Goal: Information Seeking & Learning: Find specific fact

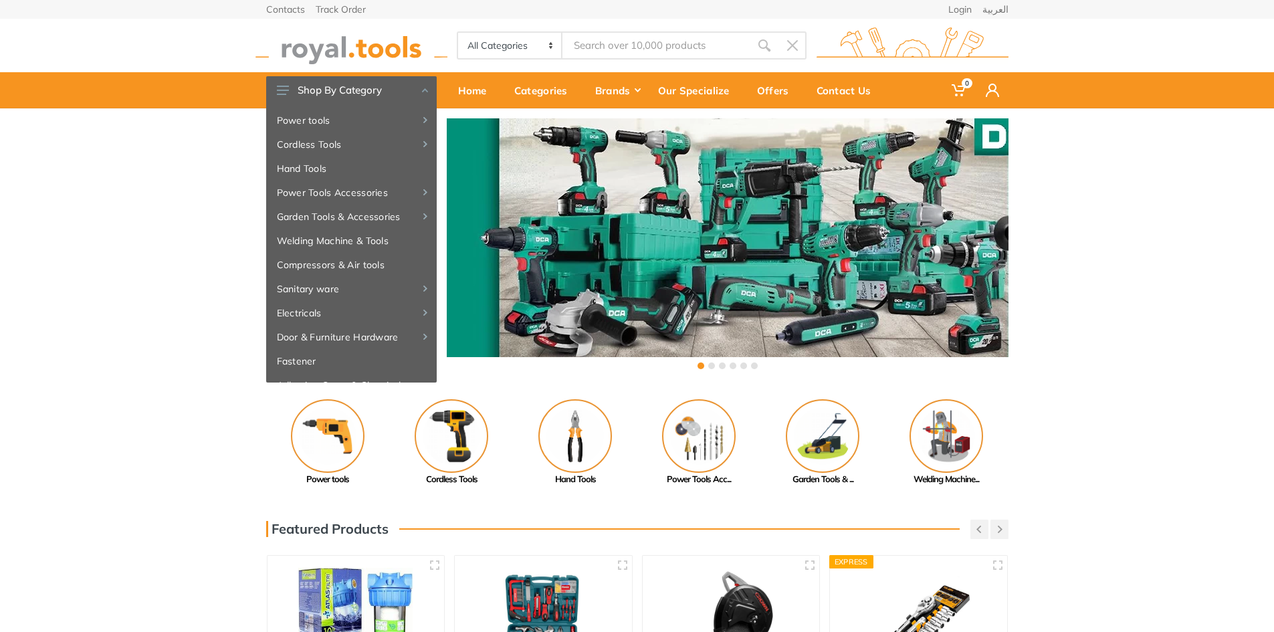
click at [654, 41] on input "Site search" at bounding box center [655, 45] width 187 height 28
type input "electr"
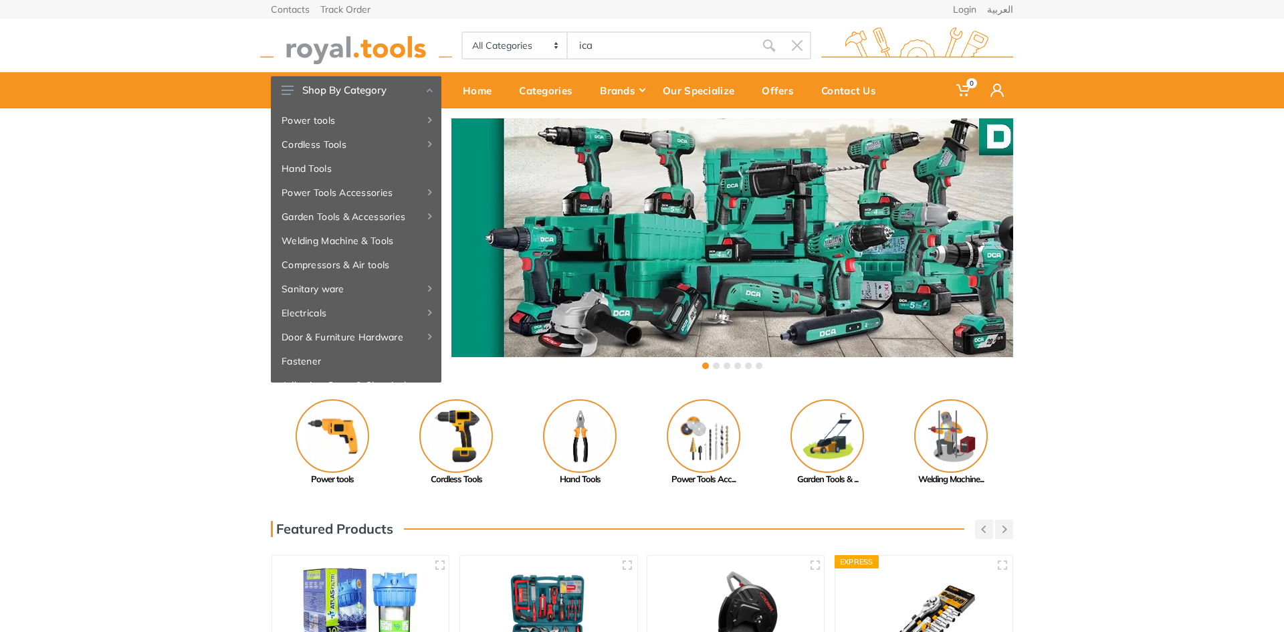
type input "ica"
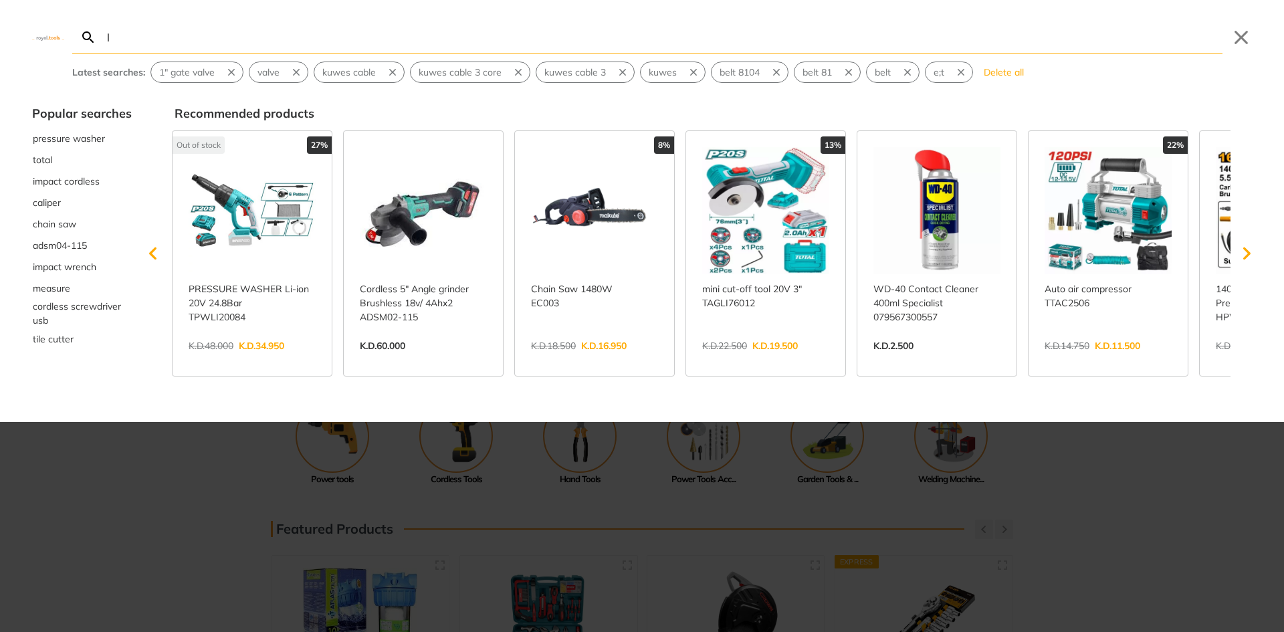
type input "l"
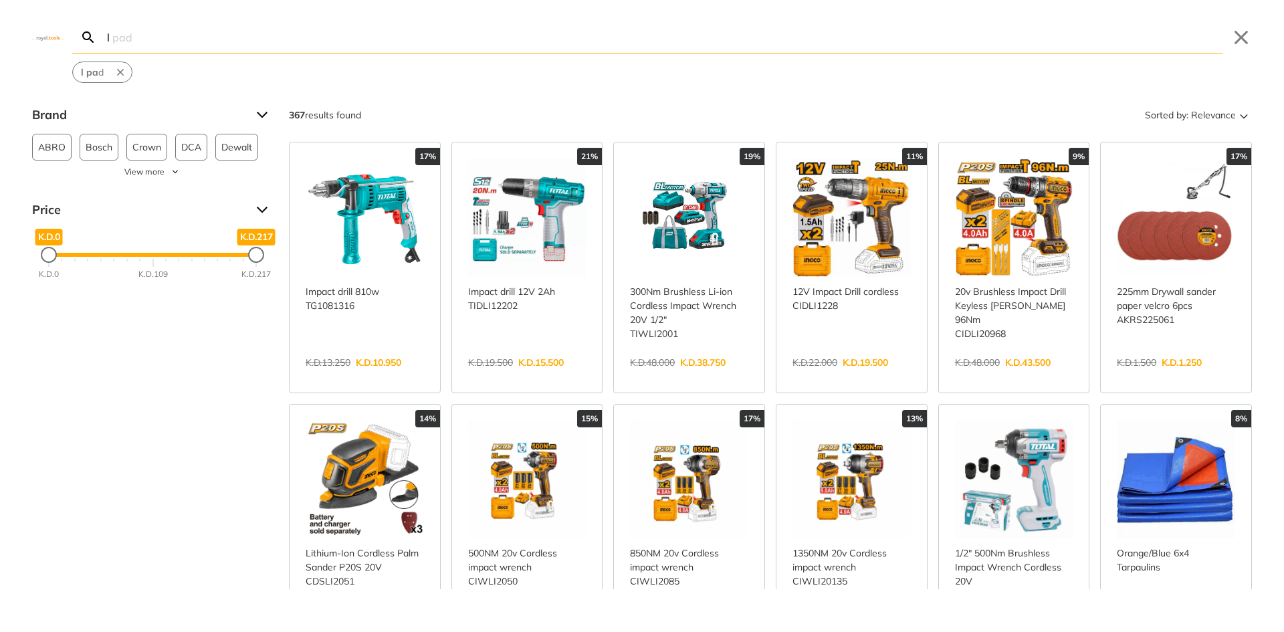
type input "l"
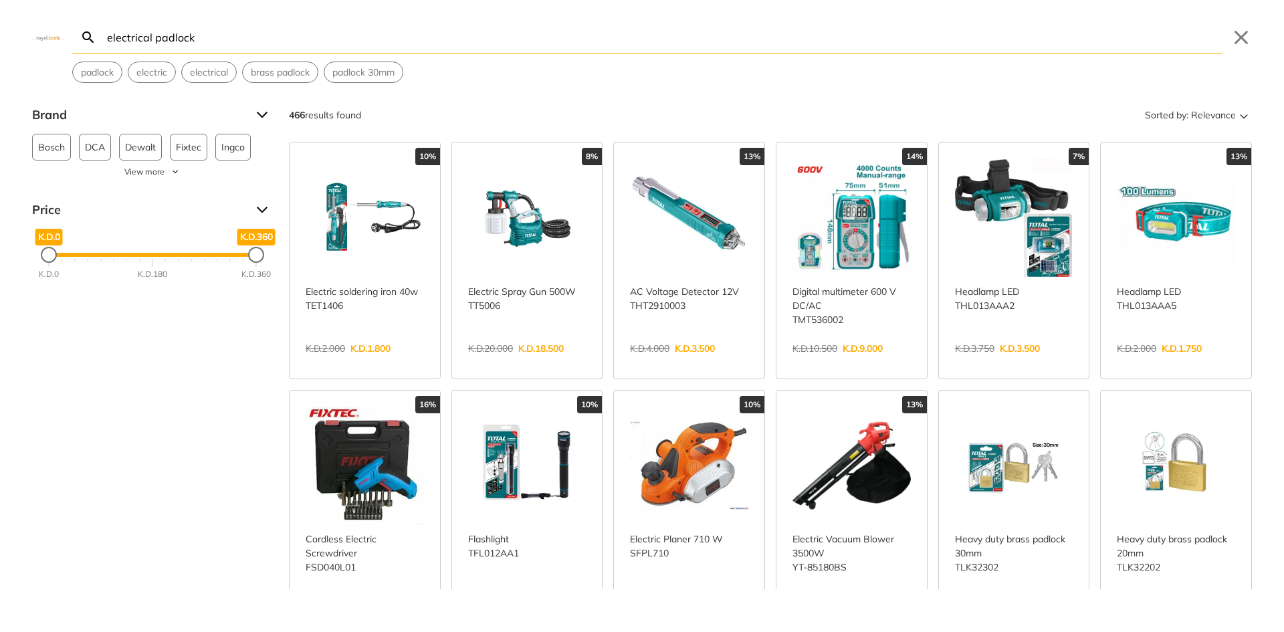
type input "electrical padlock"
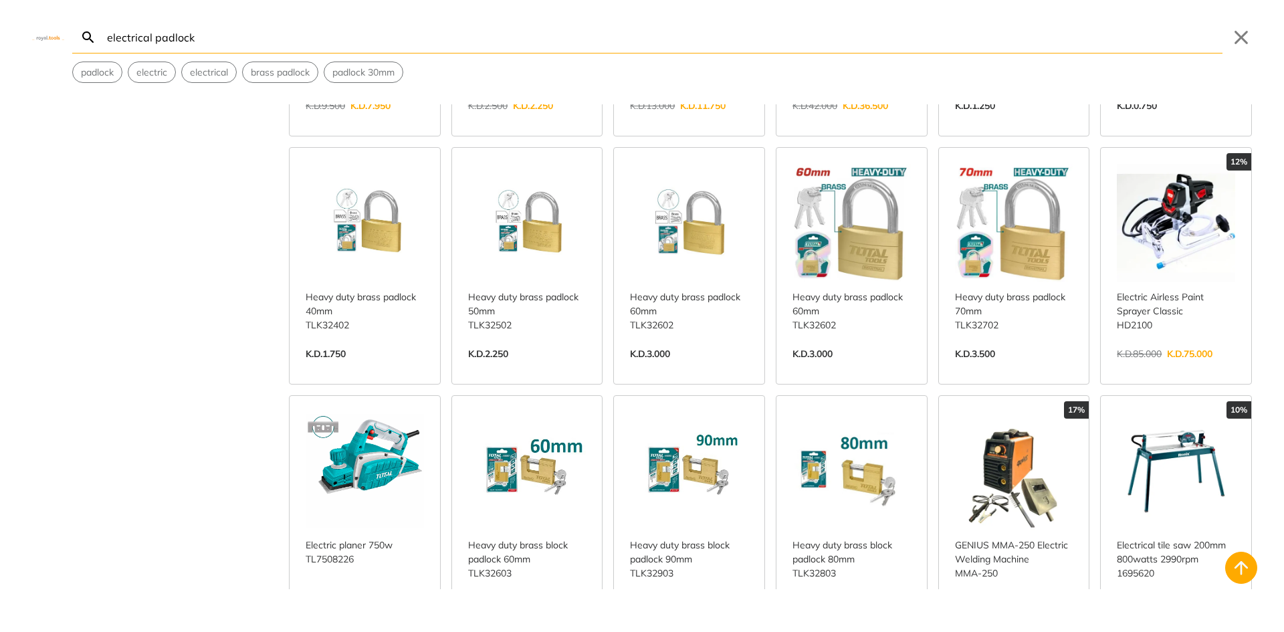
scroll to position [602, 0]
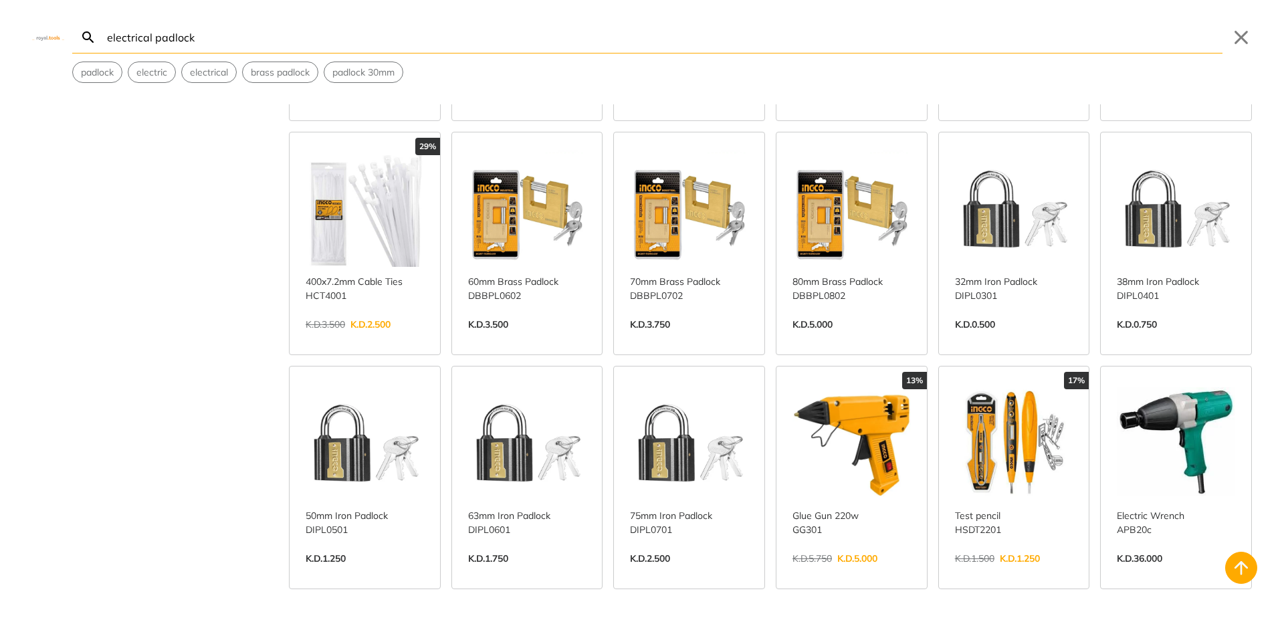
scroll to position [1404, 0]
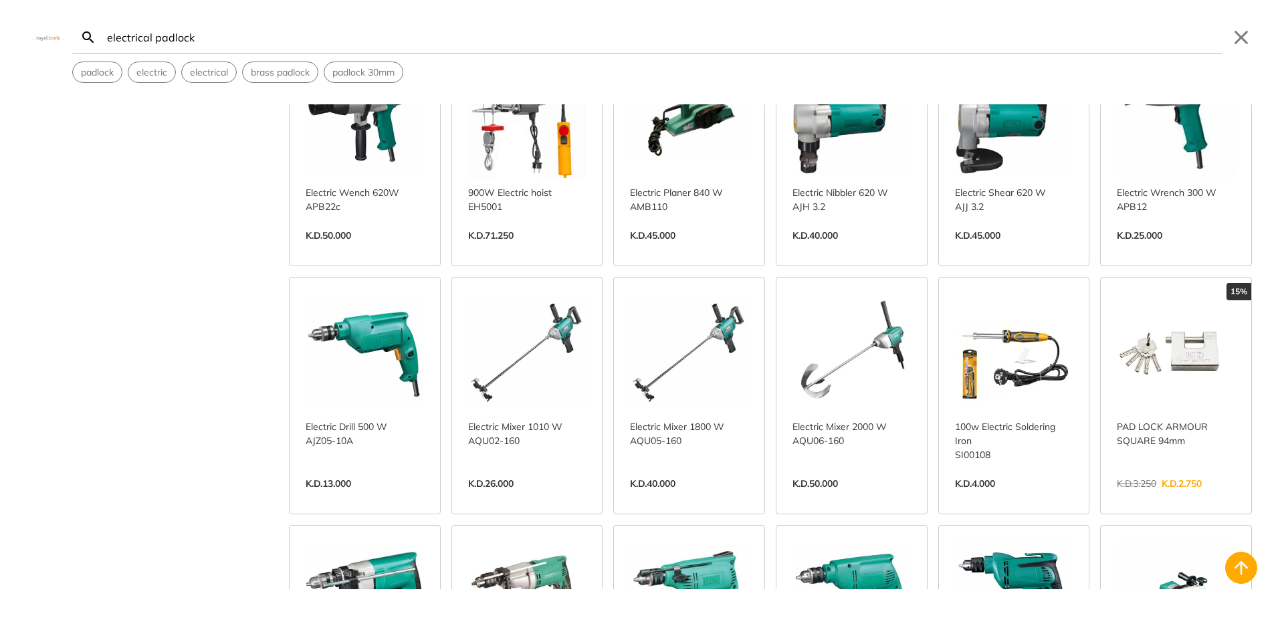
scroll to position [2072, 0]
